Goal: Task Accomplishment & Management: Manage account settings

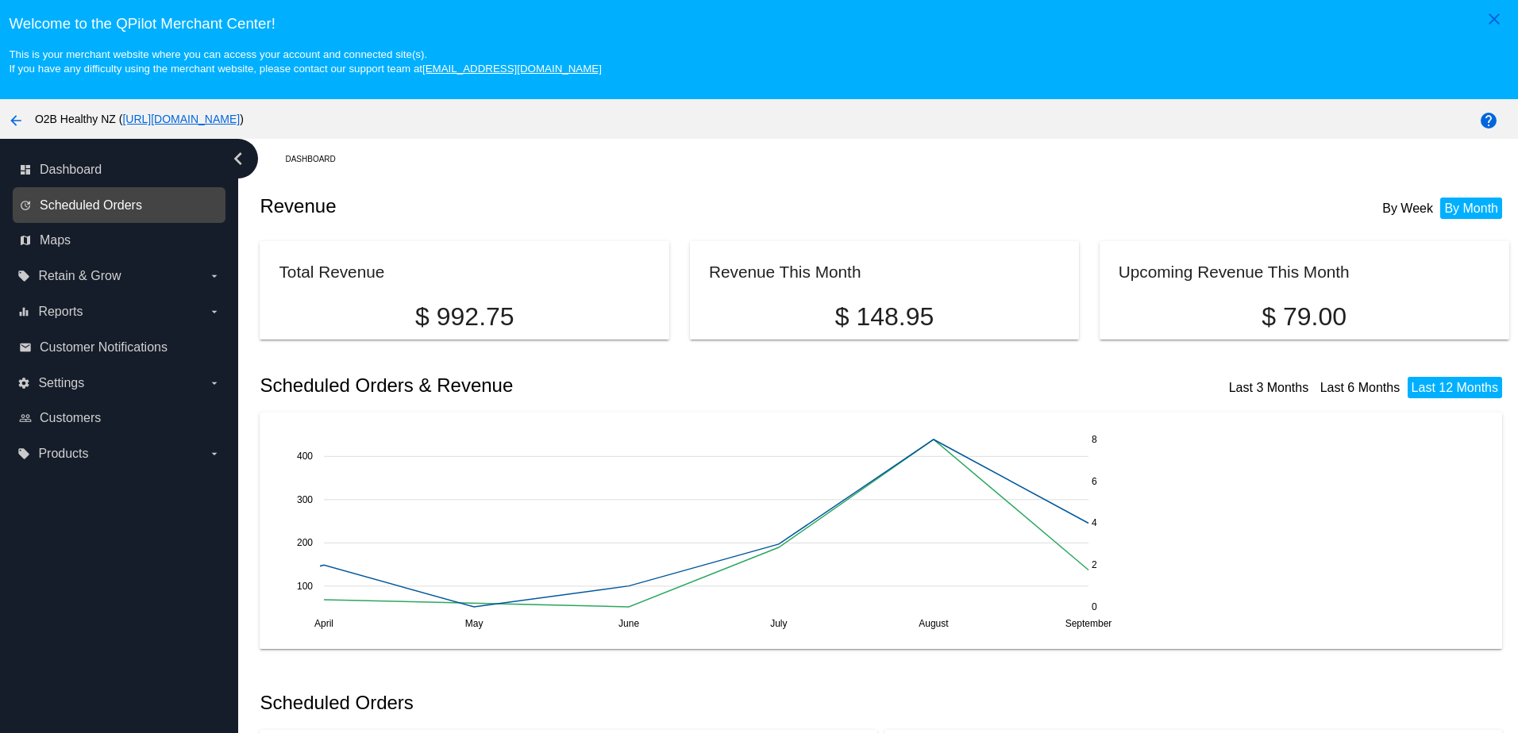
click at [65, 201] on span "Scheduled Orders" at bounding box center [91, 205] width 102 height 14
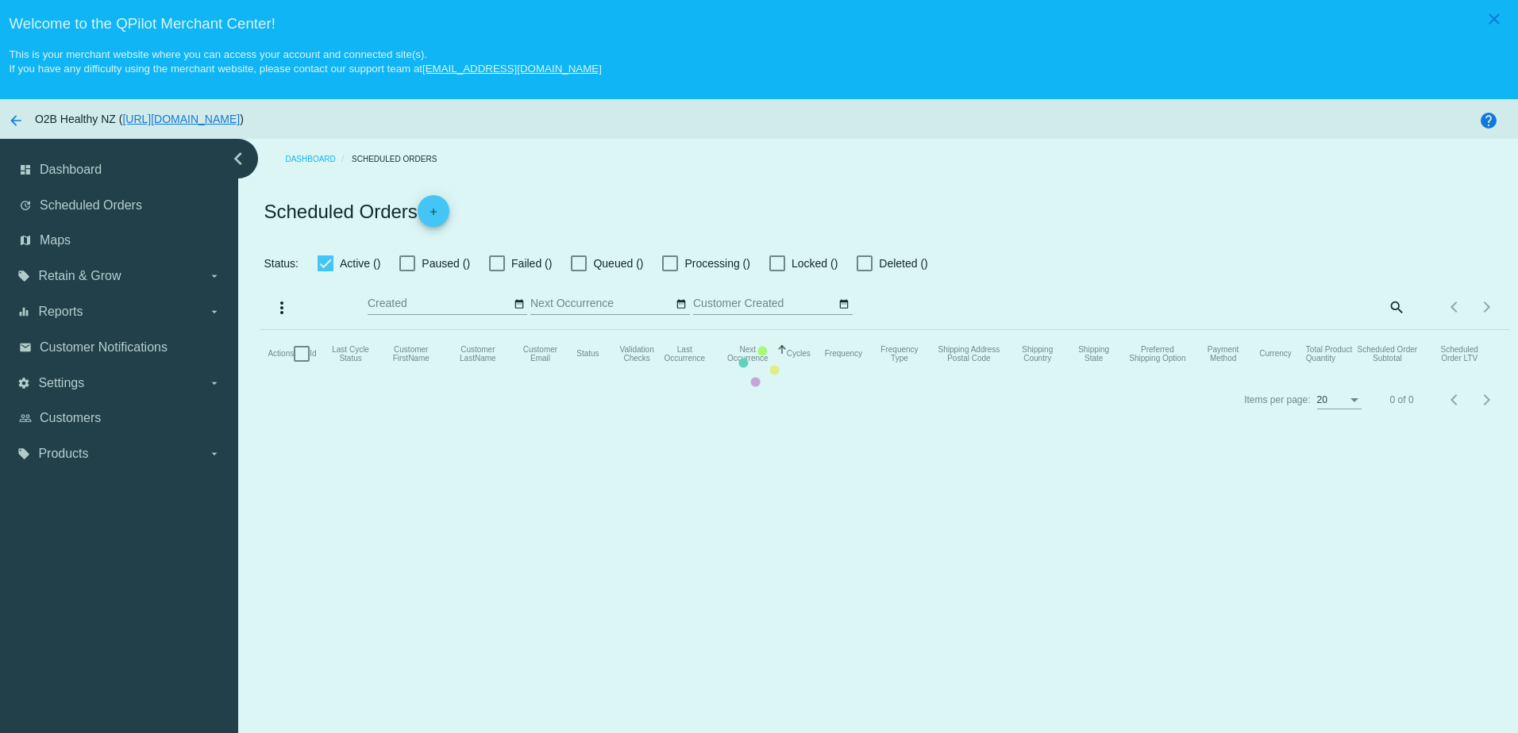
checkbox input "true"
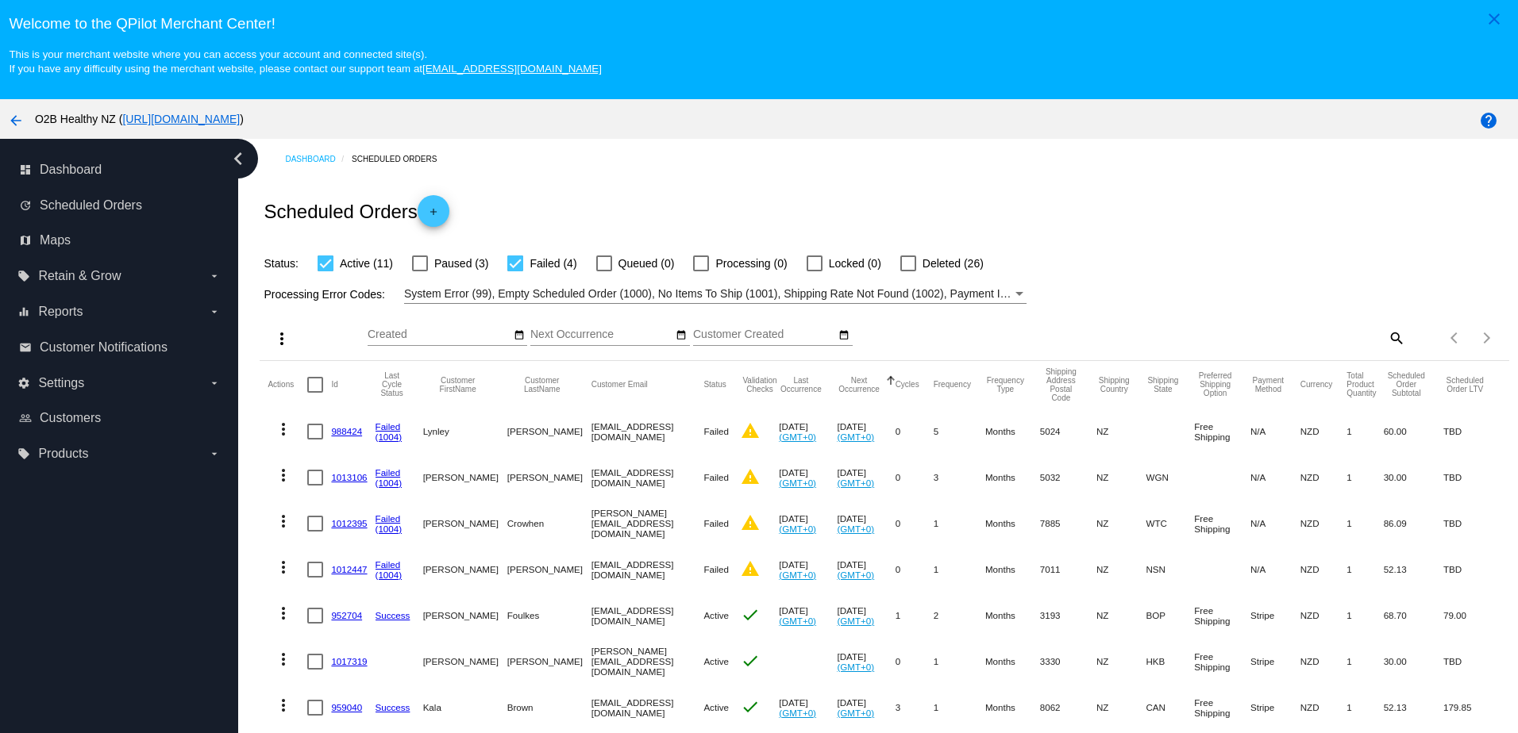
scroll to position [79, 0]
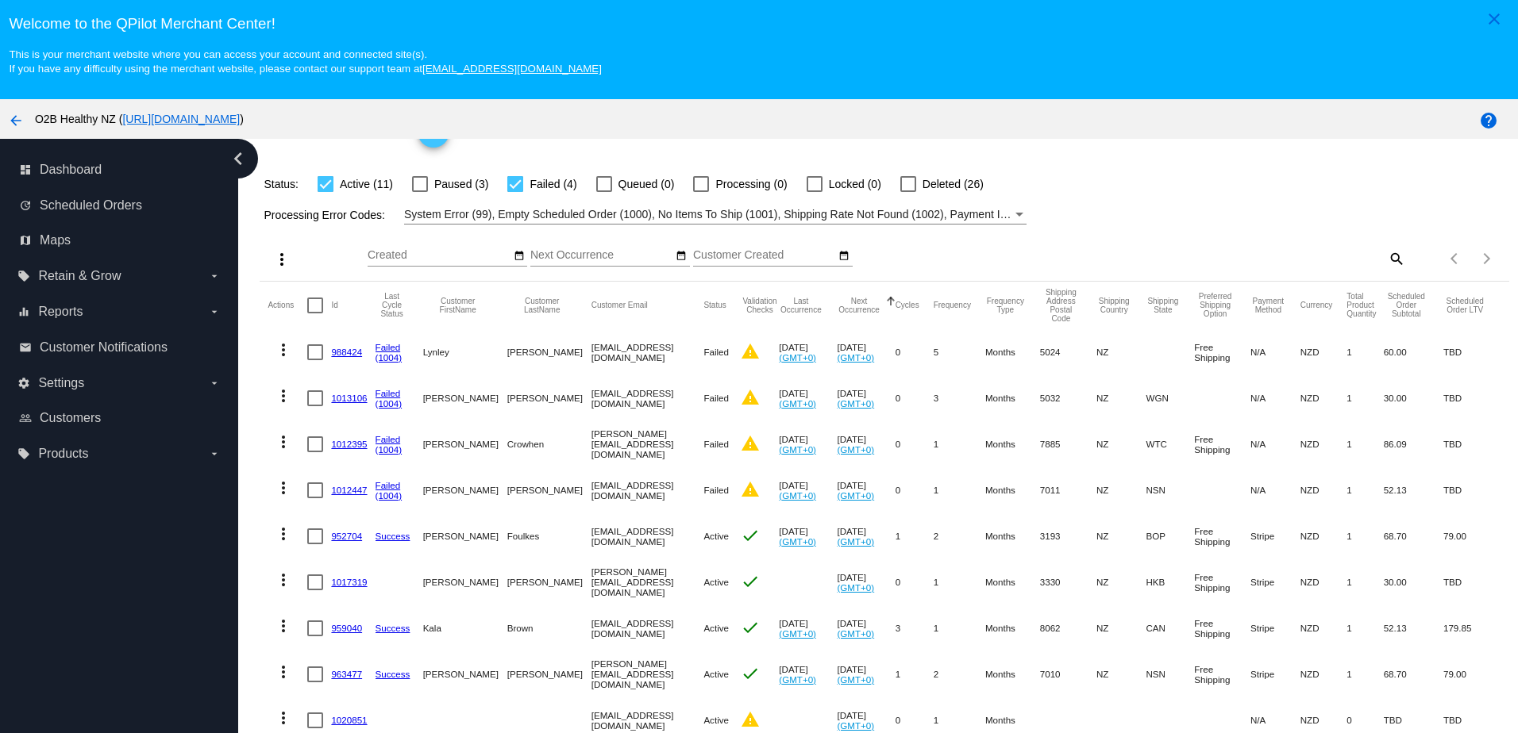
click at [350, 447] on link "1012395" at bounding box center [349, 444] width 36 height 10
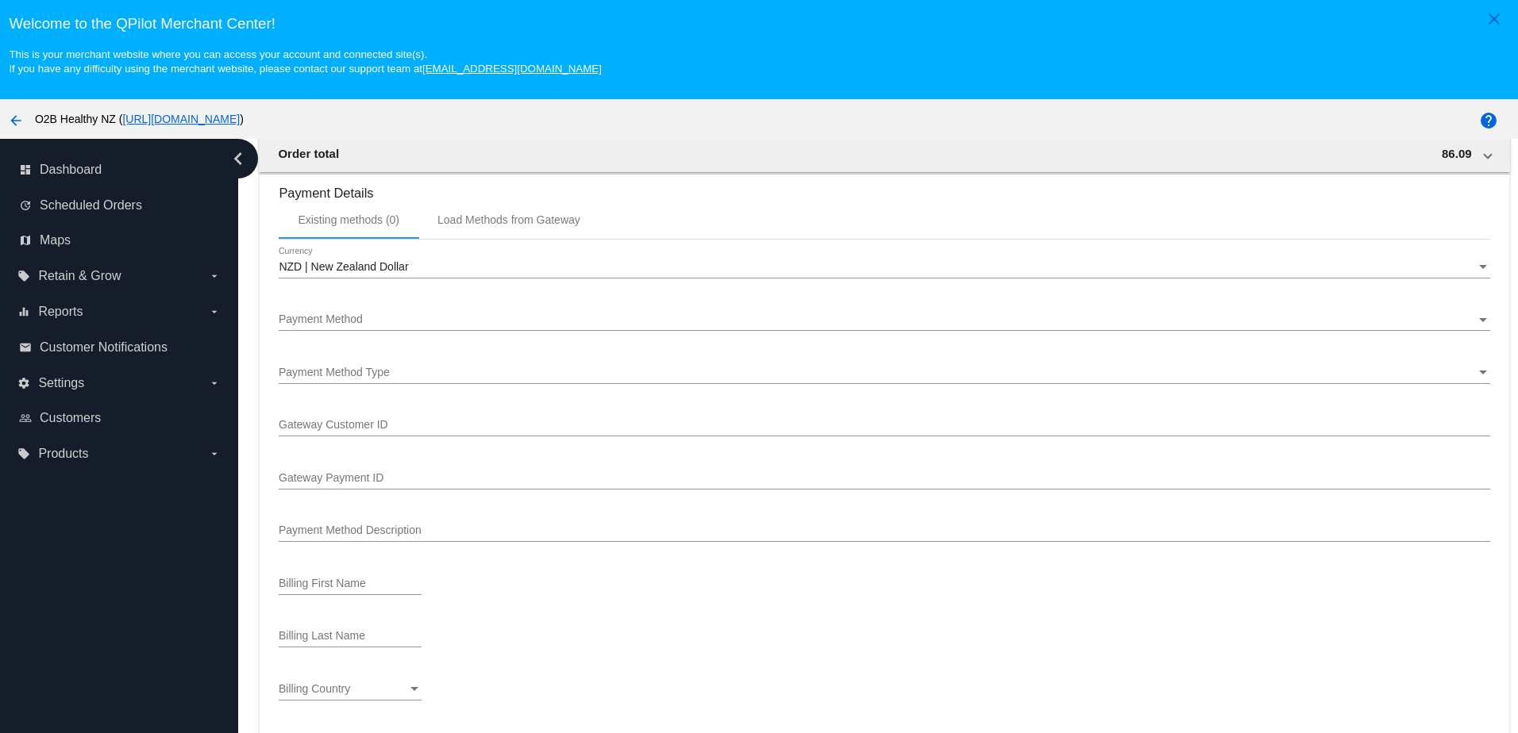
scroll to position [1587, 0]
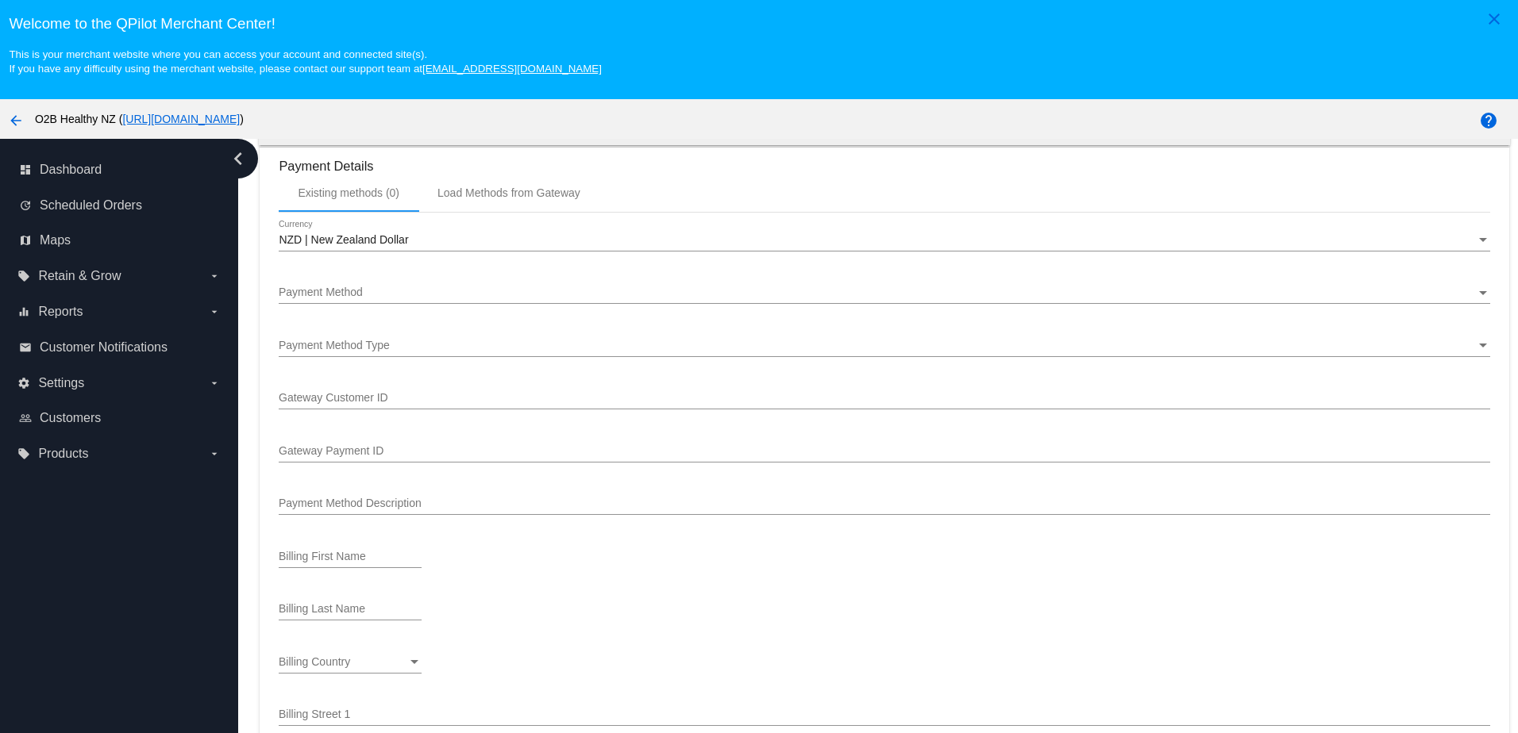
click at [347, 298] on div "Payment Method Payment Method" at bounding box center [884, 288] width 1210 height 31
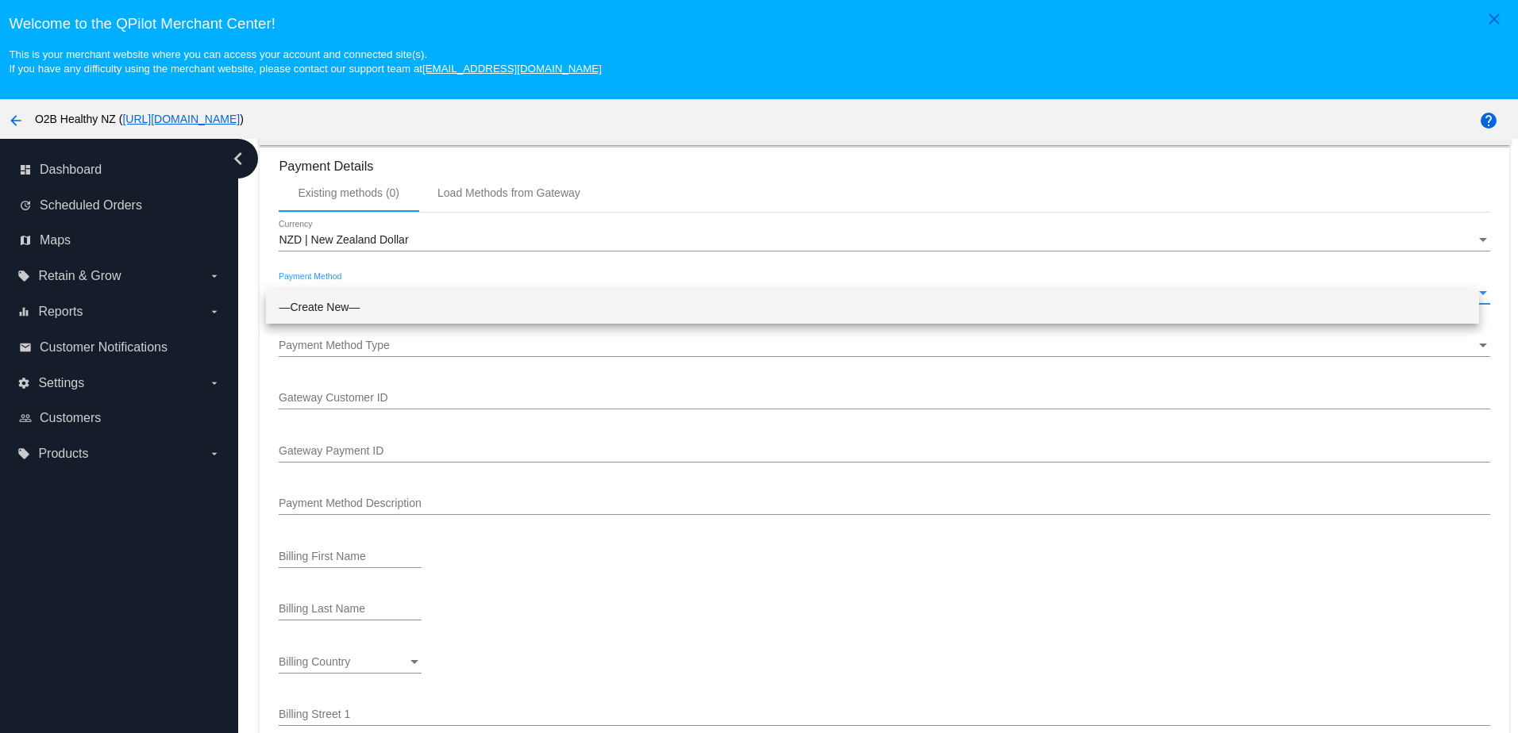
click at [441, 352] on div at bounding box center [759, 366] width 1518 height 733
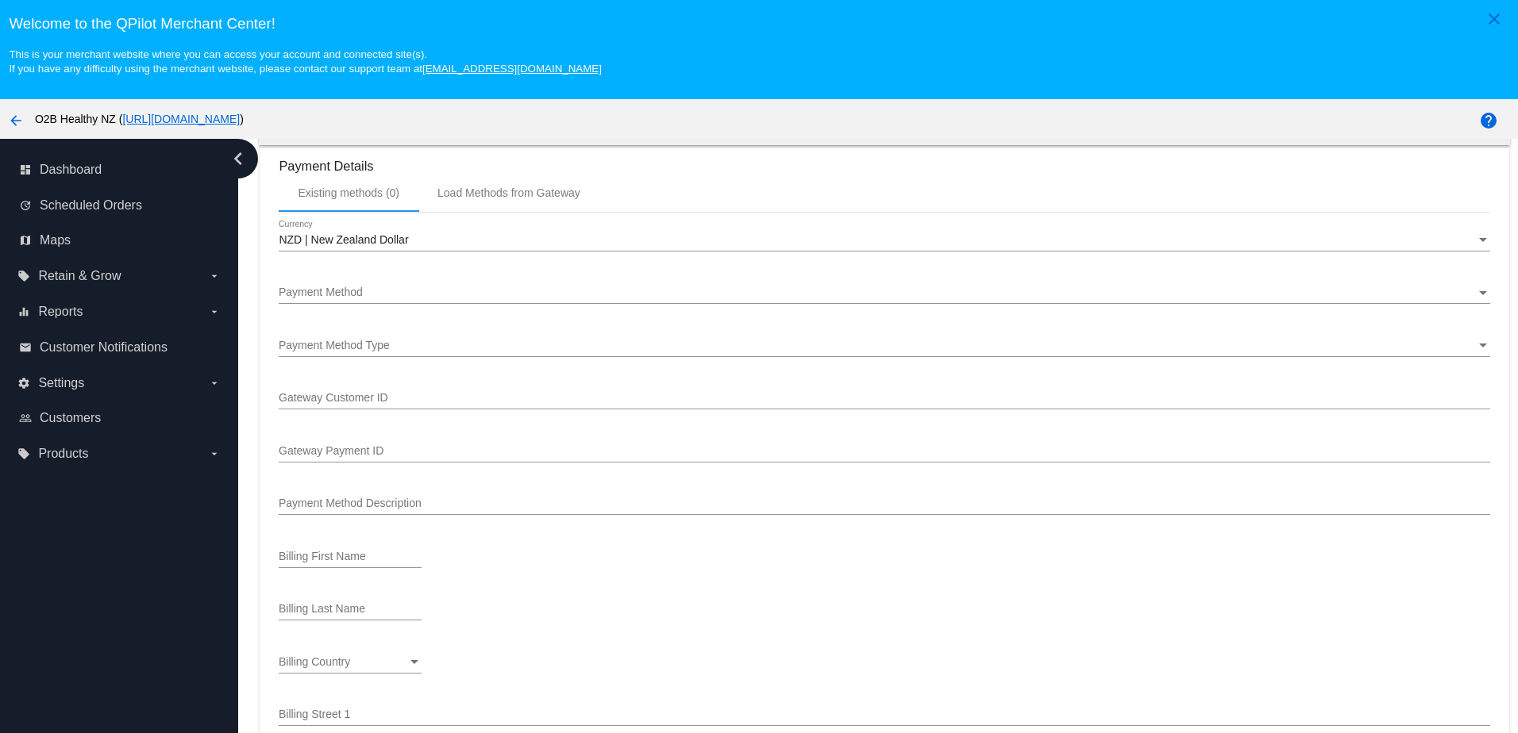
click at [394, 352] on div "Payment Method Type" at bounding box center [877, 346] width 1196 height 13
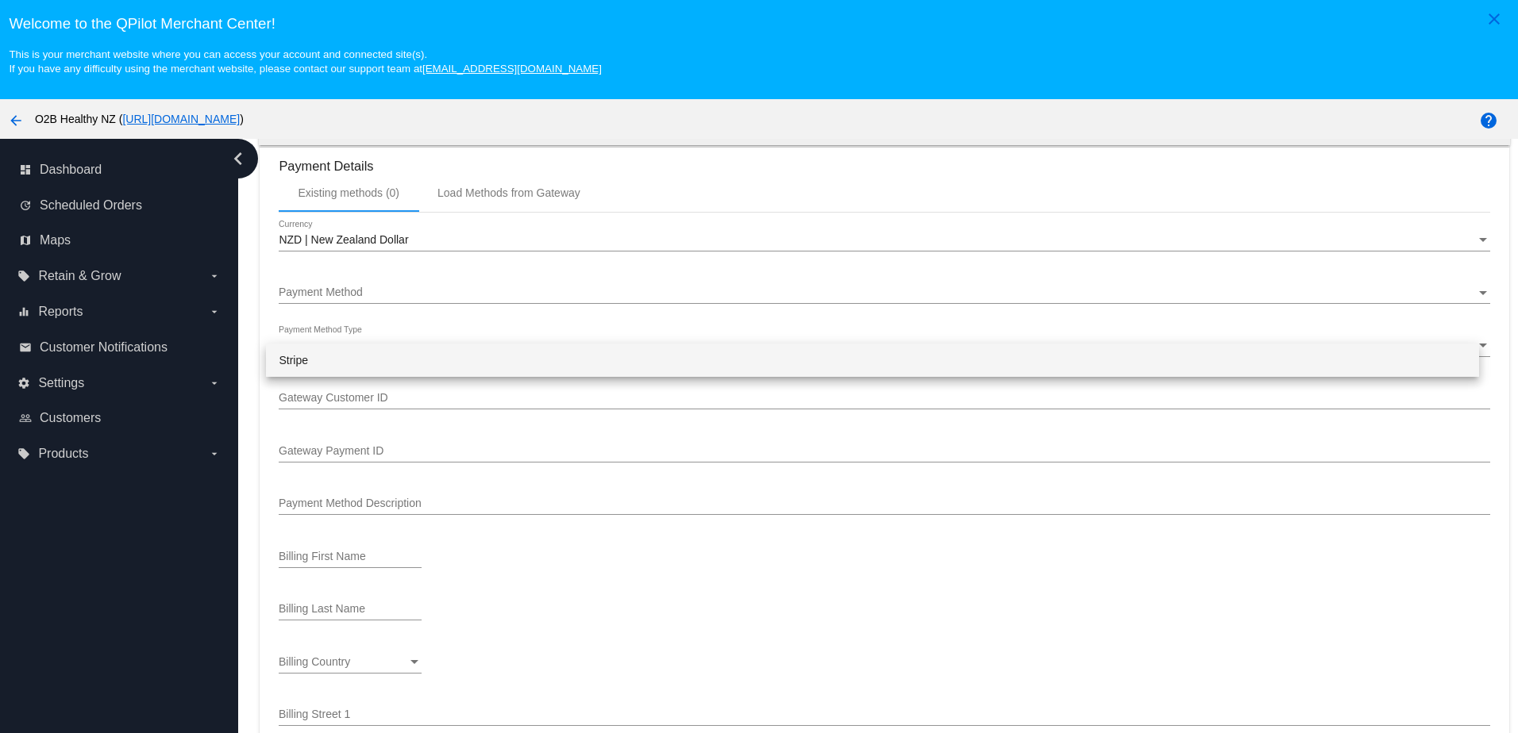
click at [618, 652] on div at bounding box center [759, 366] width 1518 height 733
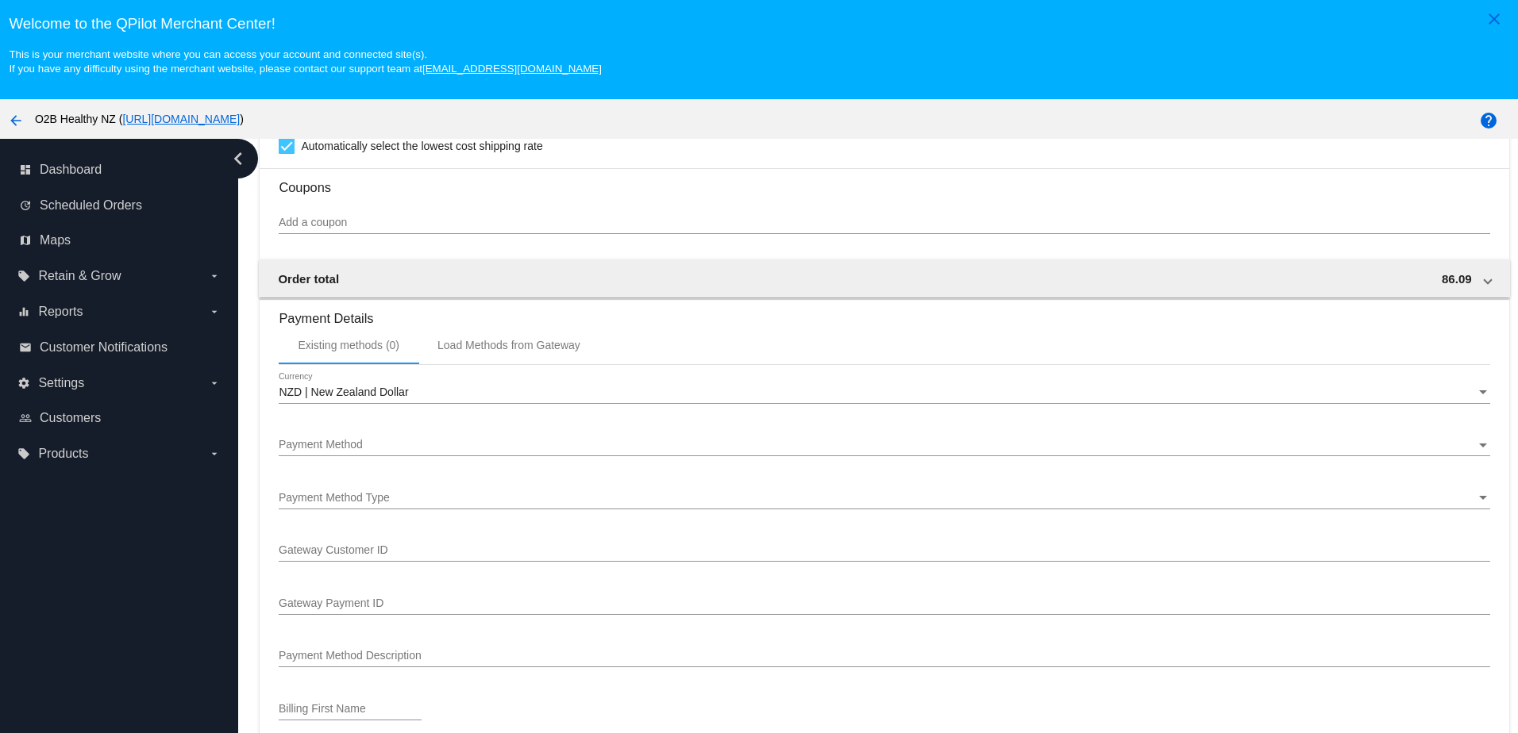
scroll to position [1038, 0]
